Goal: Task Accomplishment & Management: Use online tool/utility

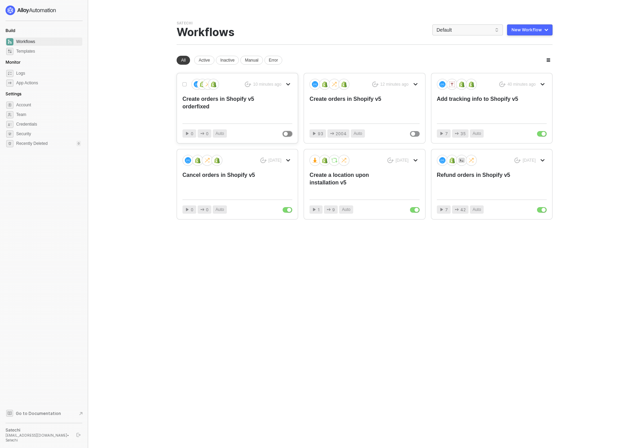
click at [288, 133] on button "button" at bounding box center [287, 134] width 10 height 6
click at [339, 100] on div "Create orders in Shopify v5" at bounding box center [353, 106] width 88 height 23
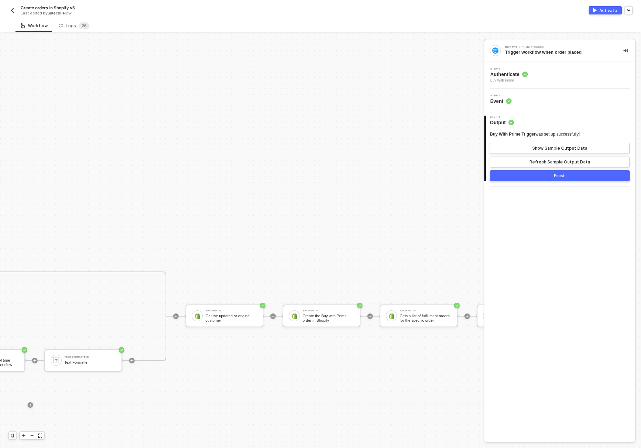
scroll to position [327, 1547]
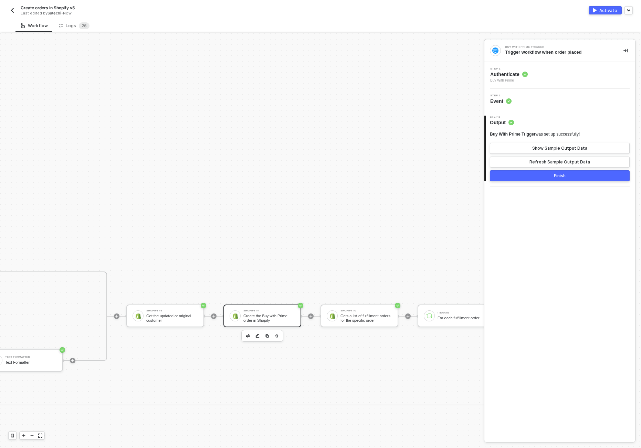
click at [283, 312] on div "Shopify #4 Create the Buy with Prime order in Shopify" at bounding box center [269, 315] width 52 height 13
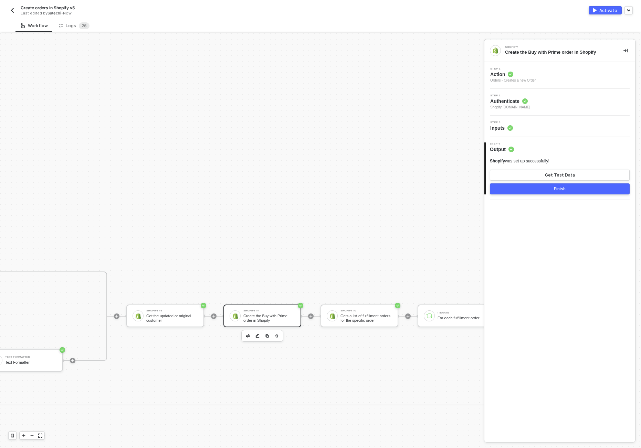
click at [500, 129] on span "Inputs" at bounding box center [501, 128] width 23 height 7
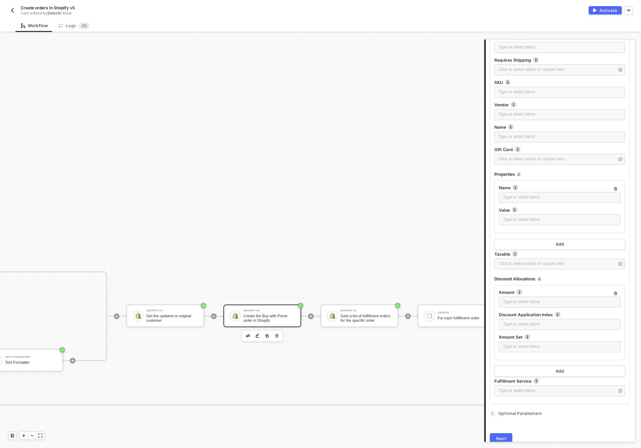
scroll to position [738, 0]
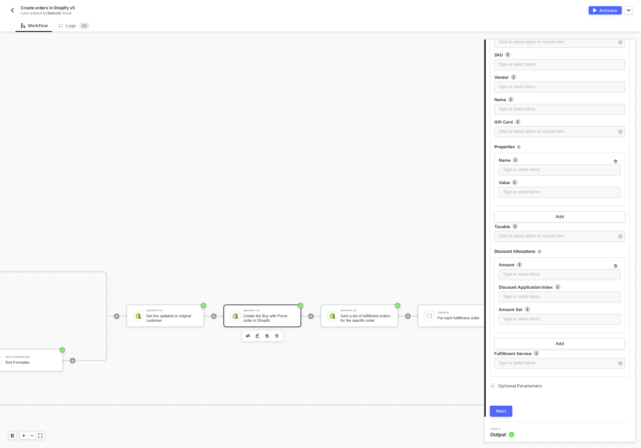
drag, startPoint x: 492, startPoint y: 384, endPoint x: 503, endPoint y: 377, distance: 12.9
click at [493, 384] on icon "icon-arrow-right-small" at bounding box center [492, 386] width 4 height 4
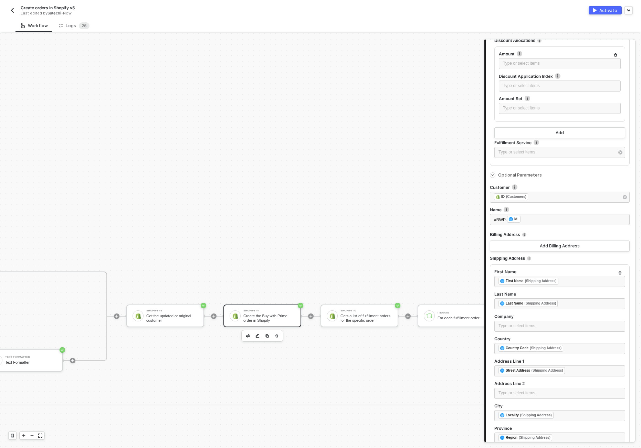
scroll to position [948, 0]
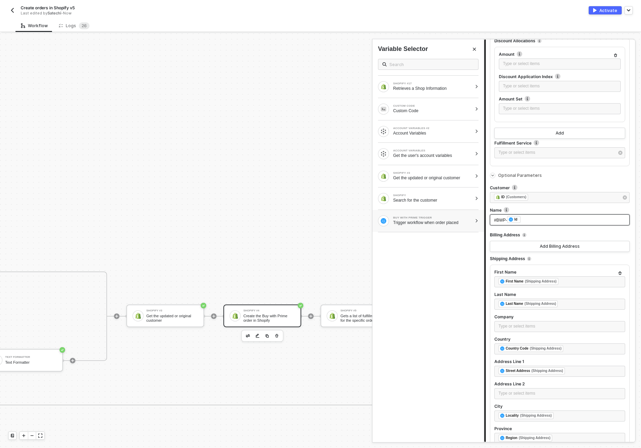
drag, startPoint x: 507, startPoint y: 220, endPoint x: 471, endPoint y: 218, distance: 35.5
click at [484, 218] on div "Shopify Create the Buy with Prime order in Shopify Step 1 Action Orders - Creat…" at bounding box center [559, 241] width 151 height 402
drag, startPoint x: 507, startPoint y: 217, endPoint x: 439, endPoint y: 212, distance: 68.4
click at [484, 212] on div "Shopify Create the Buy with Prime order in Shopify Step 1 Action Orders - Creat…" at bounding box center [559, 241] width 151 height 402
click at [465, 312] on div "SHOPIFY #17 Retrieves a Shop Information CUSTOM CODE Custom Code ACCOUNT VARIAB…" at bounding box center [427, 247] width 111 height 389
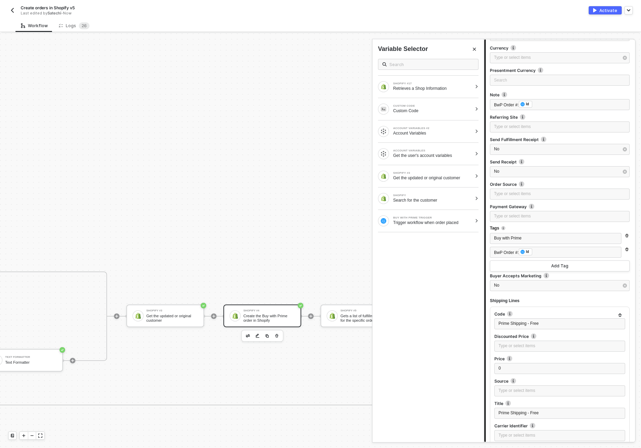
scroll to position [1971, 0]
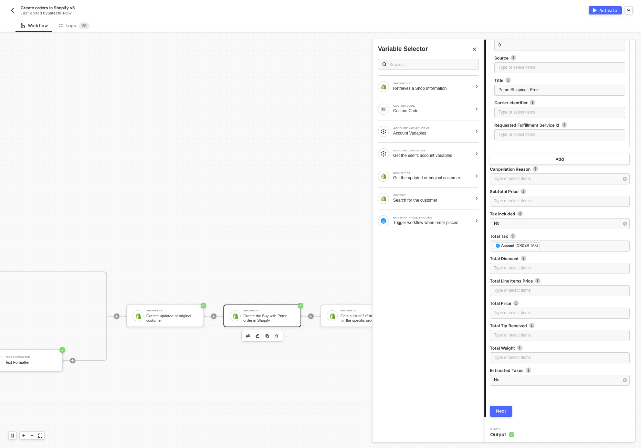
click at [502, 410] on div "Next" at bounding box center [501, 411] width 10 height 6
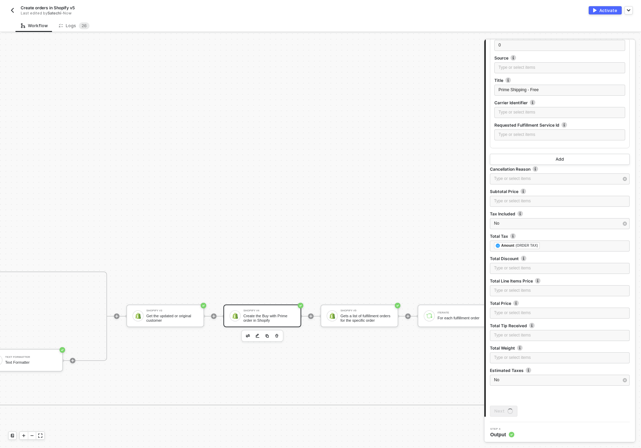
scroll to position [0, 0]
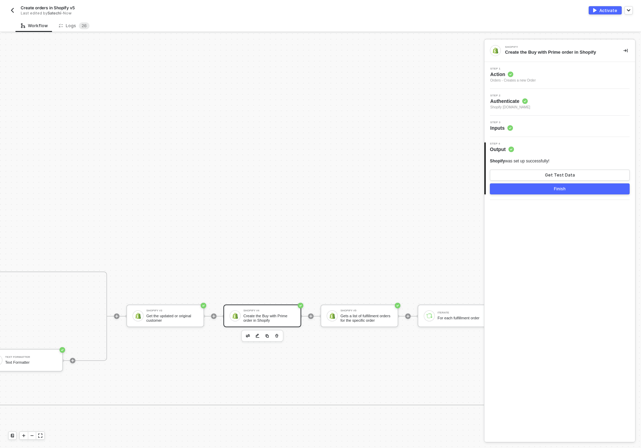
click at [531, 191] on button "Finish" at bounding box center [560, 188] width 140 height 11
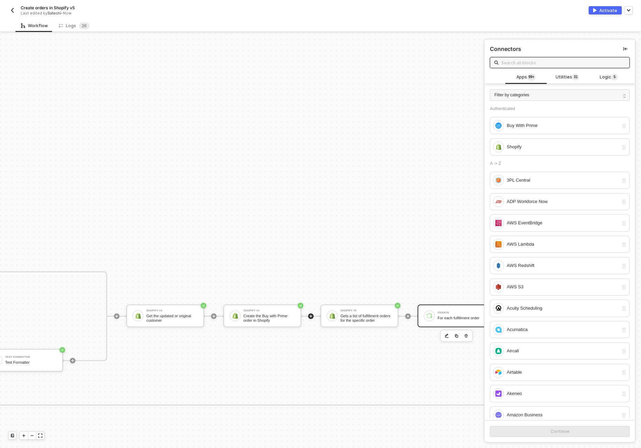
click at [440, 318] on div "For each fulfillment order" at bounding box center [463, 318] width 52 height 4
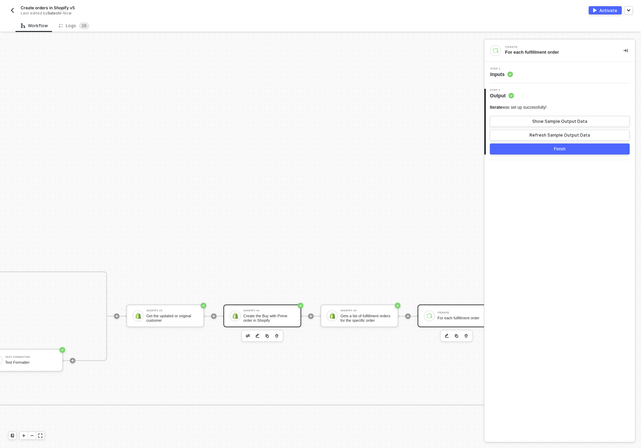
click at [255, 318] on div "Create the Buy with Prime order in Shopify" at bounding box center [269, 318] width 52 height 9
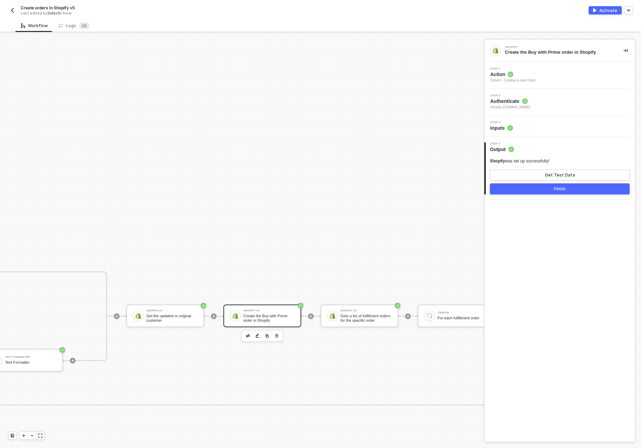
click at [501, 124] on div "Step 3 Inputs" at bounding box center [501, 126] width 23 height 10
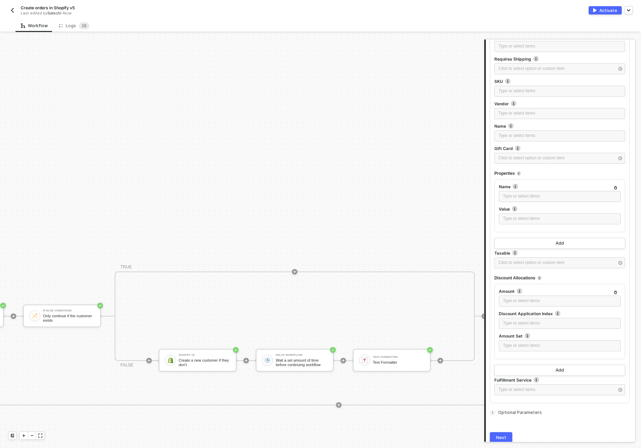
scroll to position [327, 1177]
click at [525, 411] on span "Optional Parameters" at bounding box center [520, 412] width 44 height 5
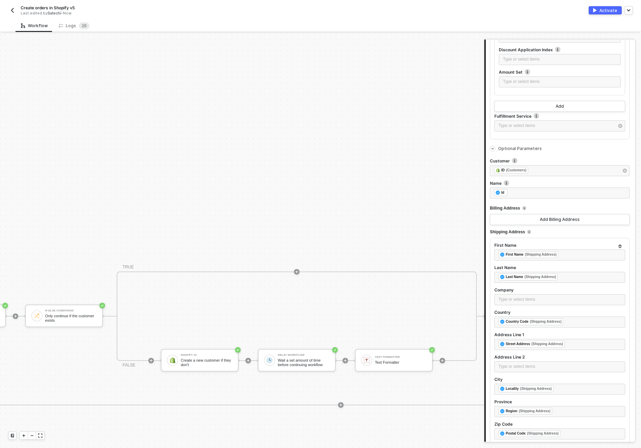
scroll to position [975, 0]
click at [395, 224] on div "Buy With Prime Trigger Trigger workflow when order placed Account Variables #2 …" at bounding box center [103, 361] width 2560 height 1308
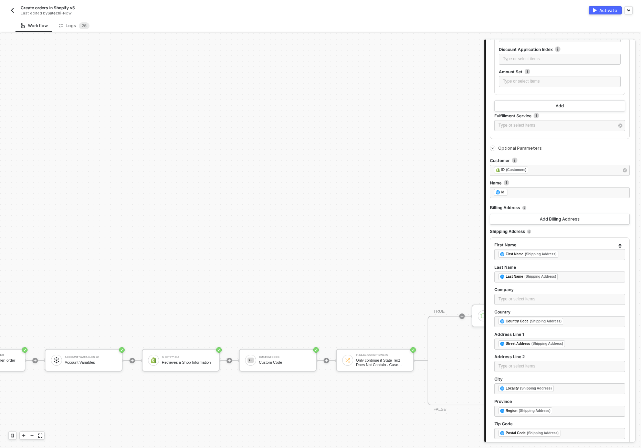
scroll to position [327, 6]
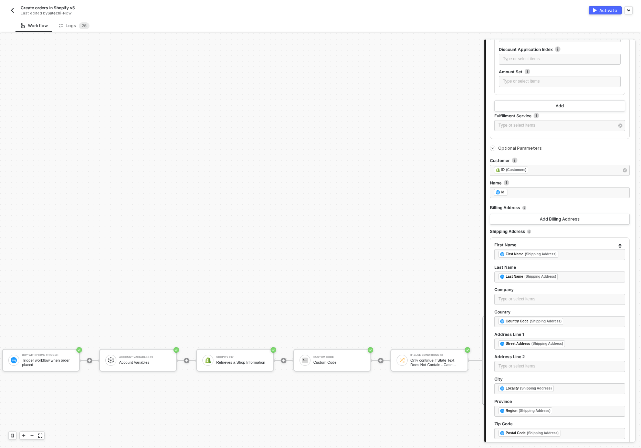
click at [12, 10] on img "button" at bounding box center [13, 11] width 6 height 6
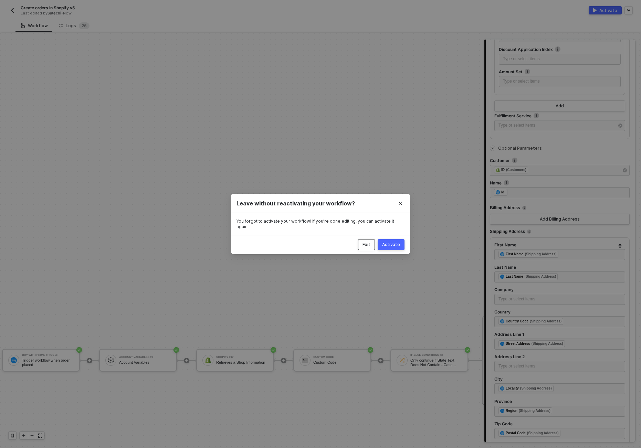
click at [366, 242] on div "Exit" at bounding box center [366, 245] width 8 height 6
